Goal: Task Accomplishment & Management: Manage account settings

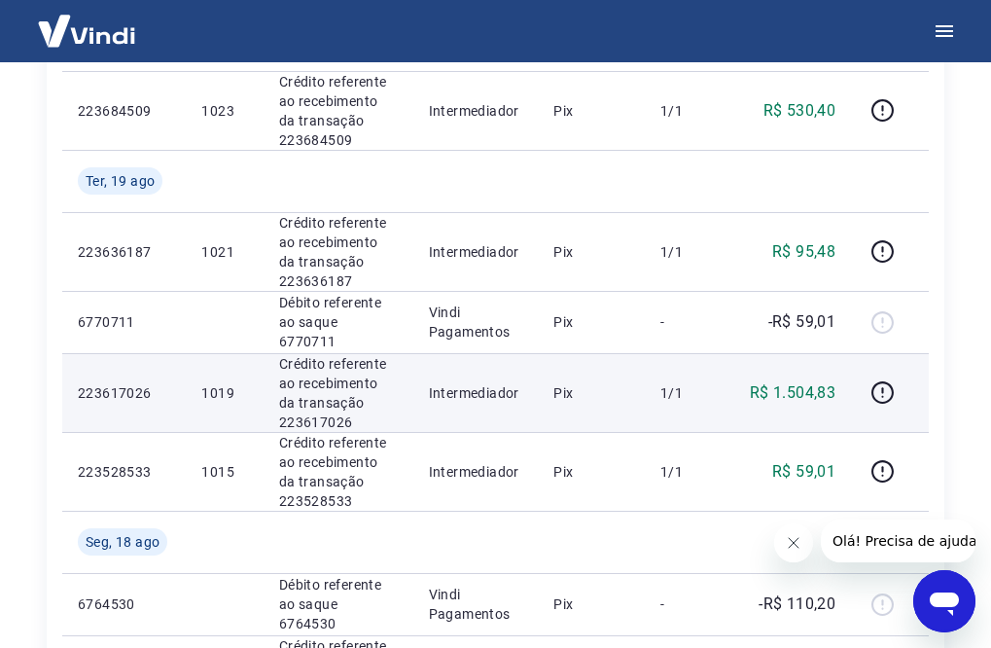
scroll to position [486, 0]
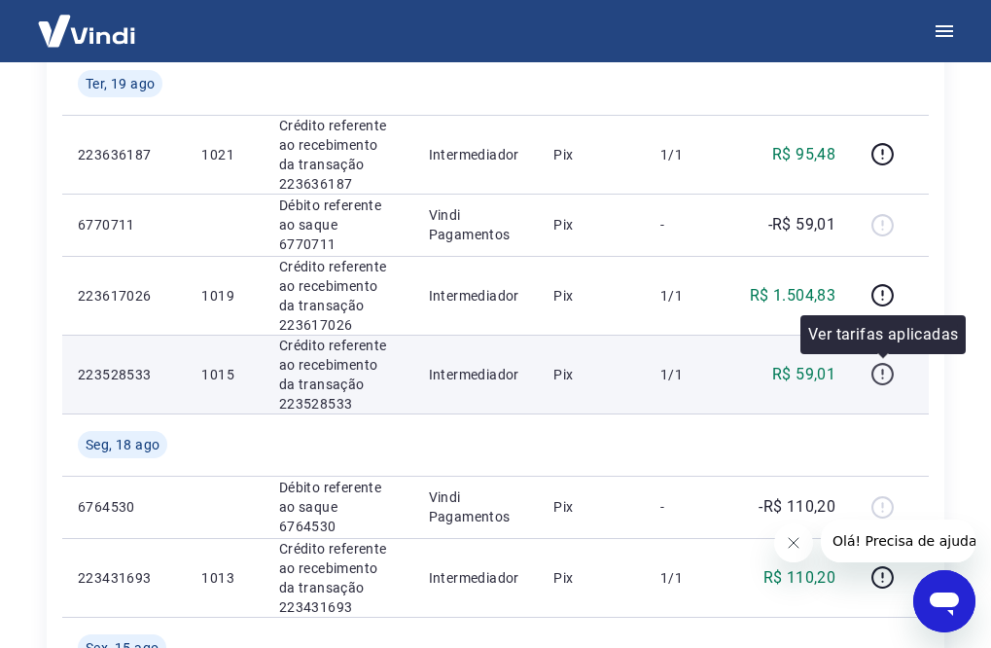
click at [880, 369] on icon "button" at bounding box center [883, 374] width 24 height 24
